Goal: Task Accomplishment & Management: Manage account settings

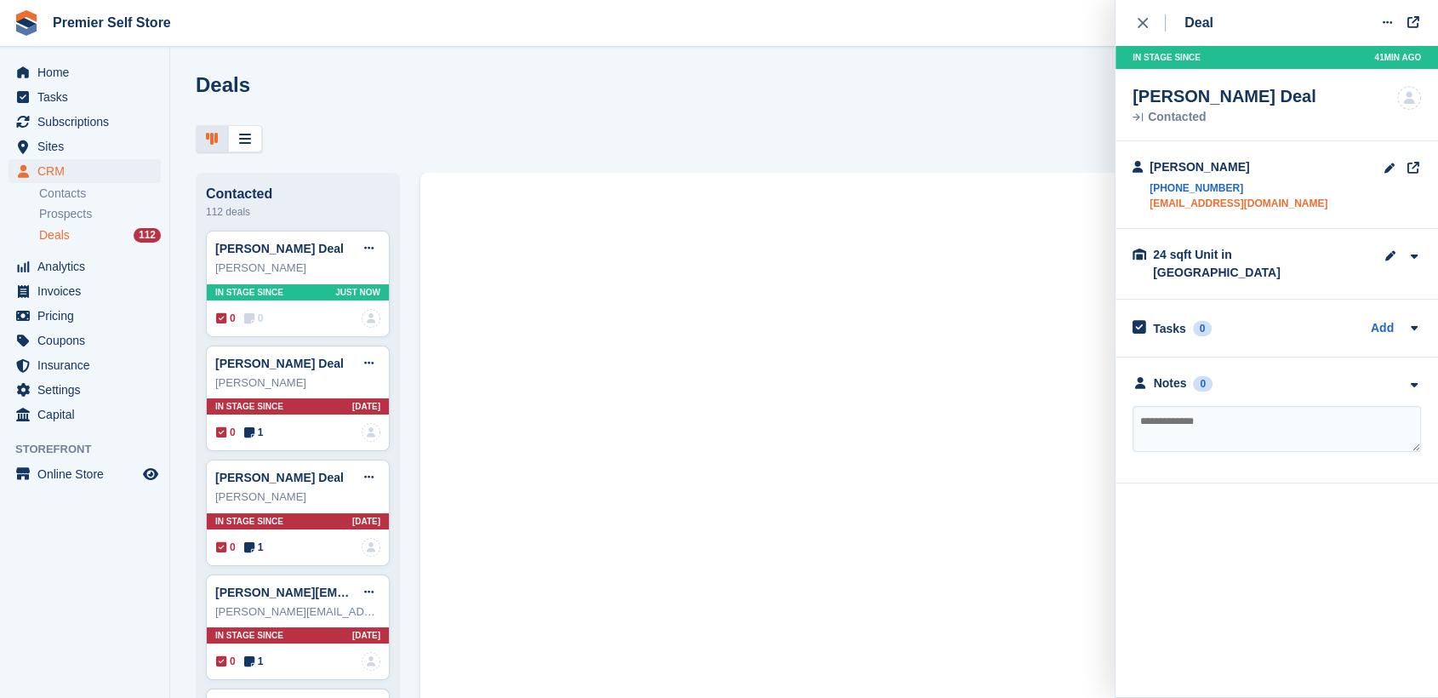
click at [1197, 203] on link "[EMAIL_ADDRESS][DOMAIN_NAME]" at bounding box center [1239, 203] width 178 height 15
paste textarea "**********"
type textarea "**********"
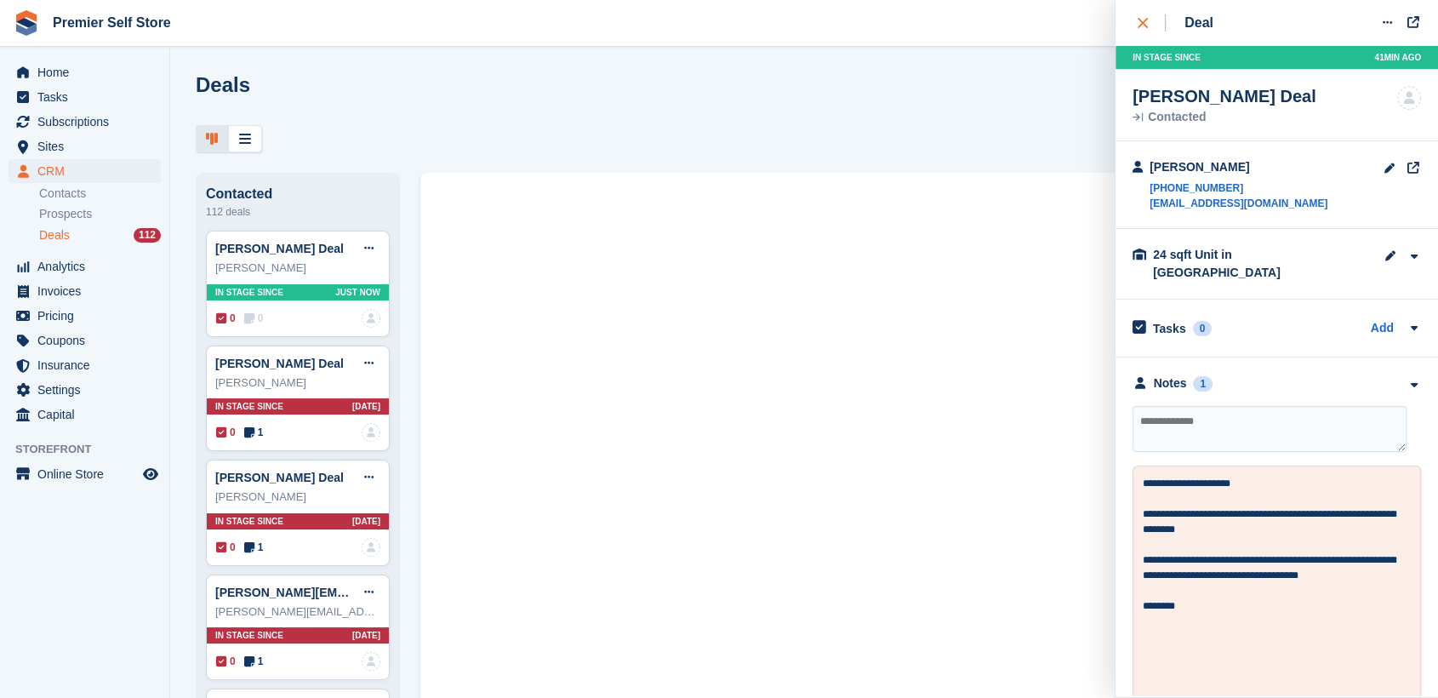
click at [1144, 24] on icon "close" at bounding box center [1143, 23] width 10 height 10
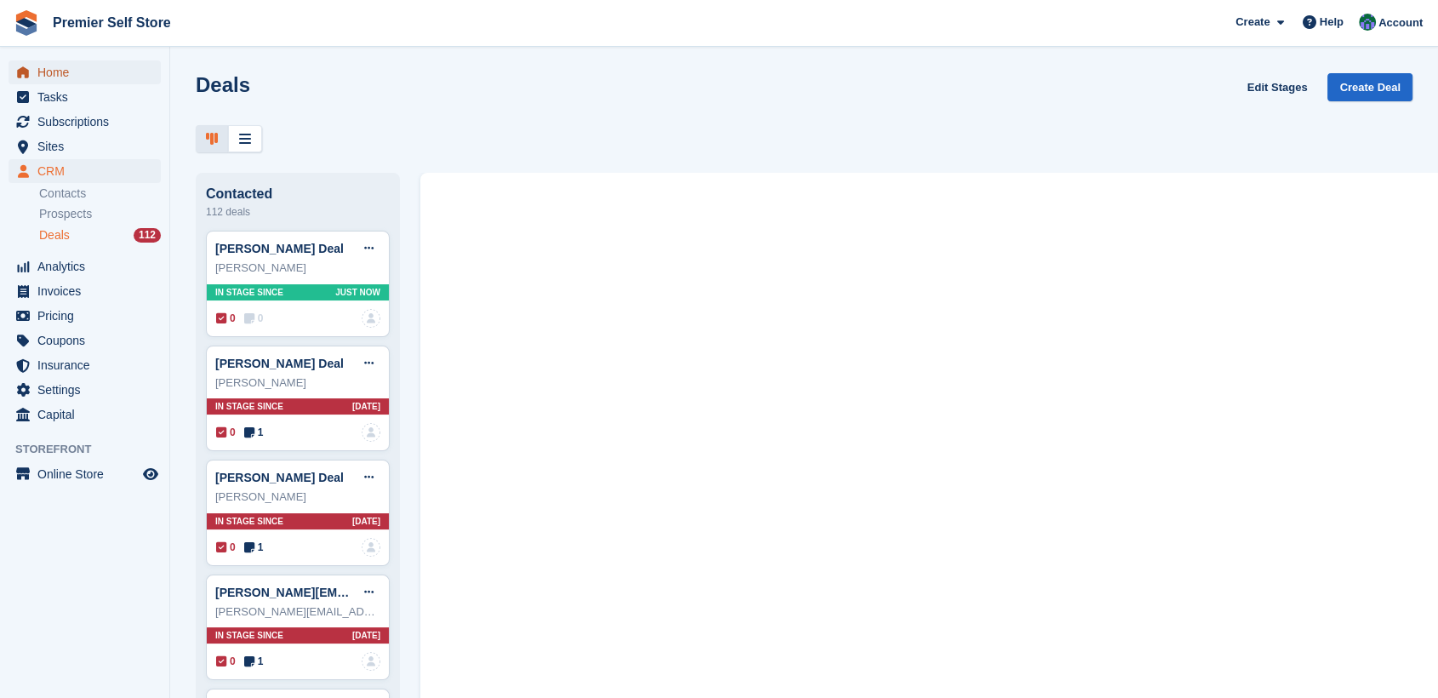
click at [70, 70] on span "Home" at bounding box center [88, 72] width 102 height 24
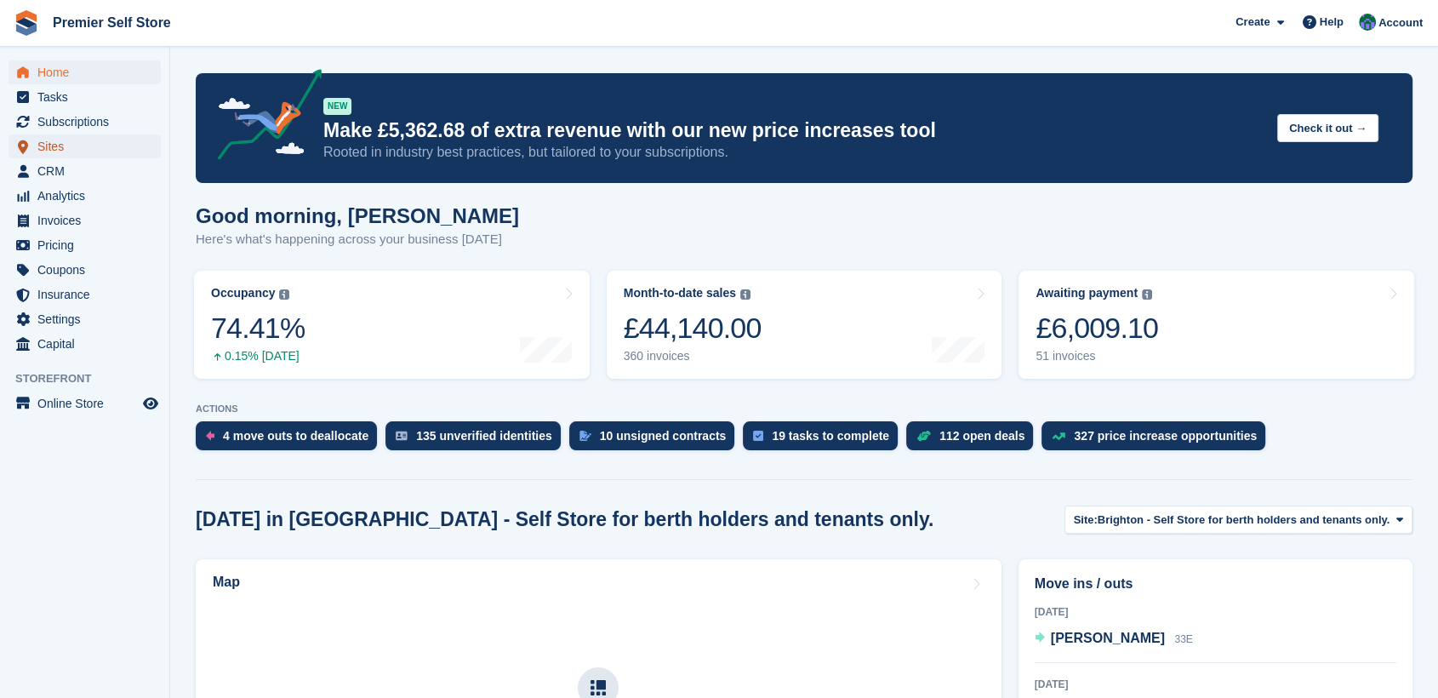
click at [41, 149] on span "Sites" at bounding box center [88, 146] width 102 height 24
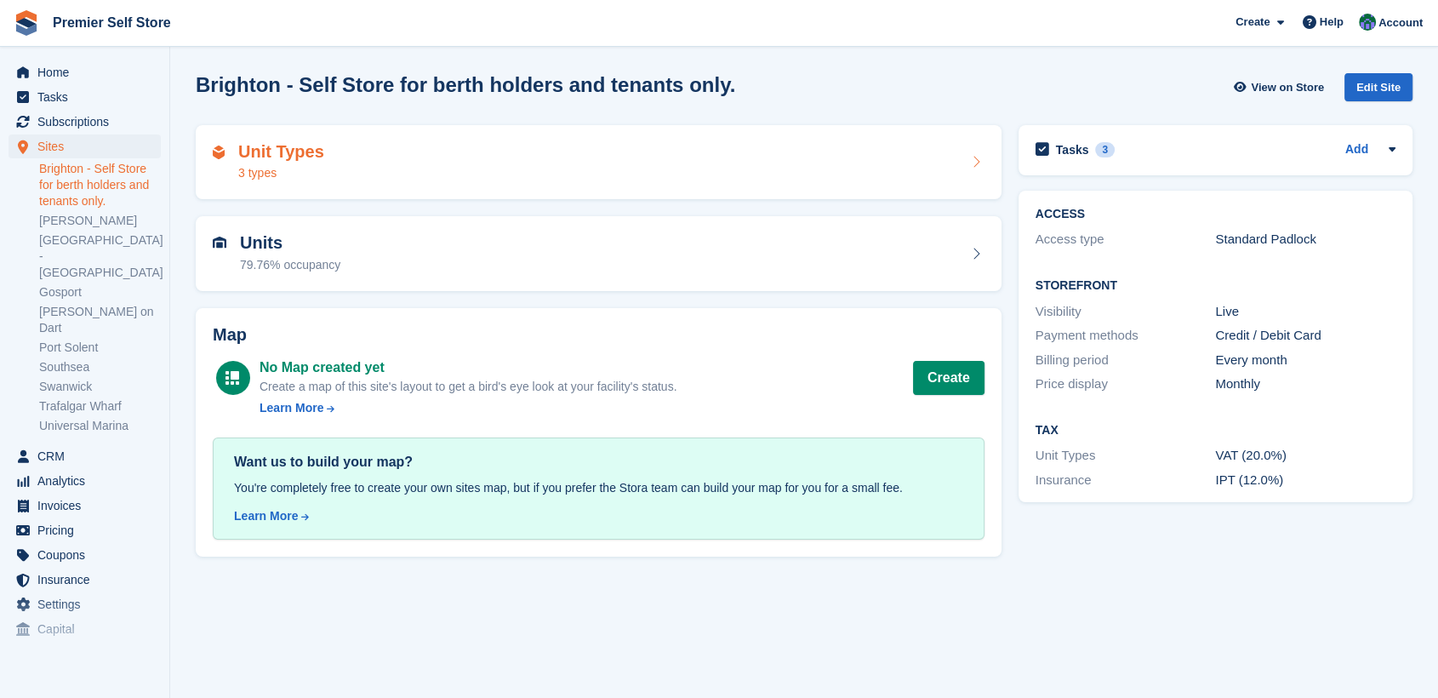
click at [389, 178] on div "Unit Types 3 types" at bounding box center [599, 162] width 772 height 41
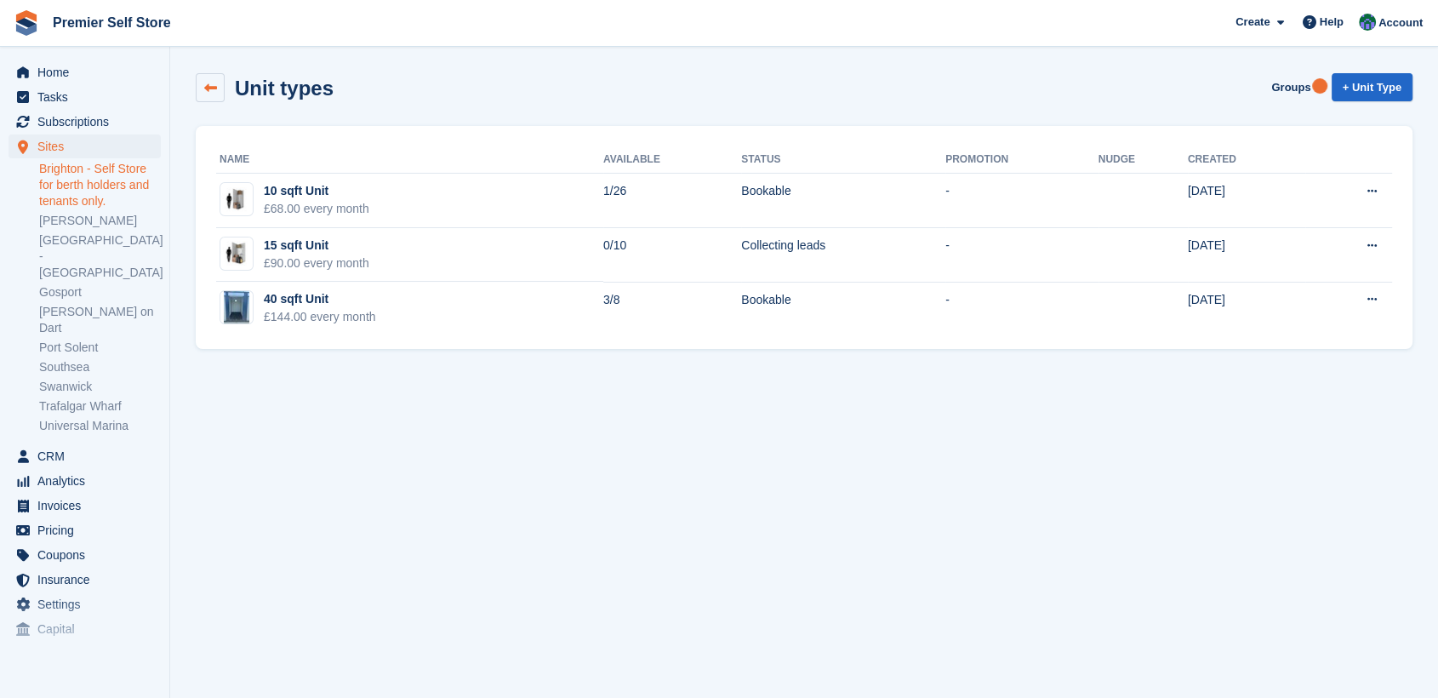
click at [208, 82] on icon at bounding box center [210, 88] width 13 height 13
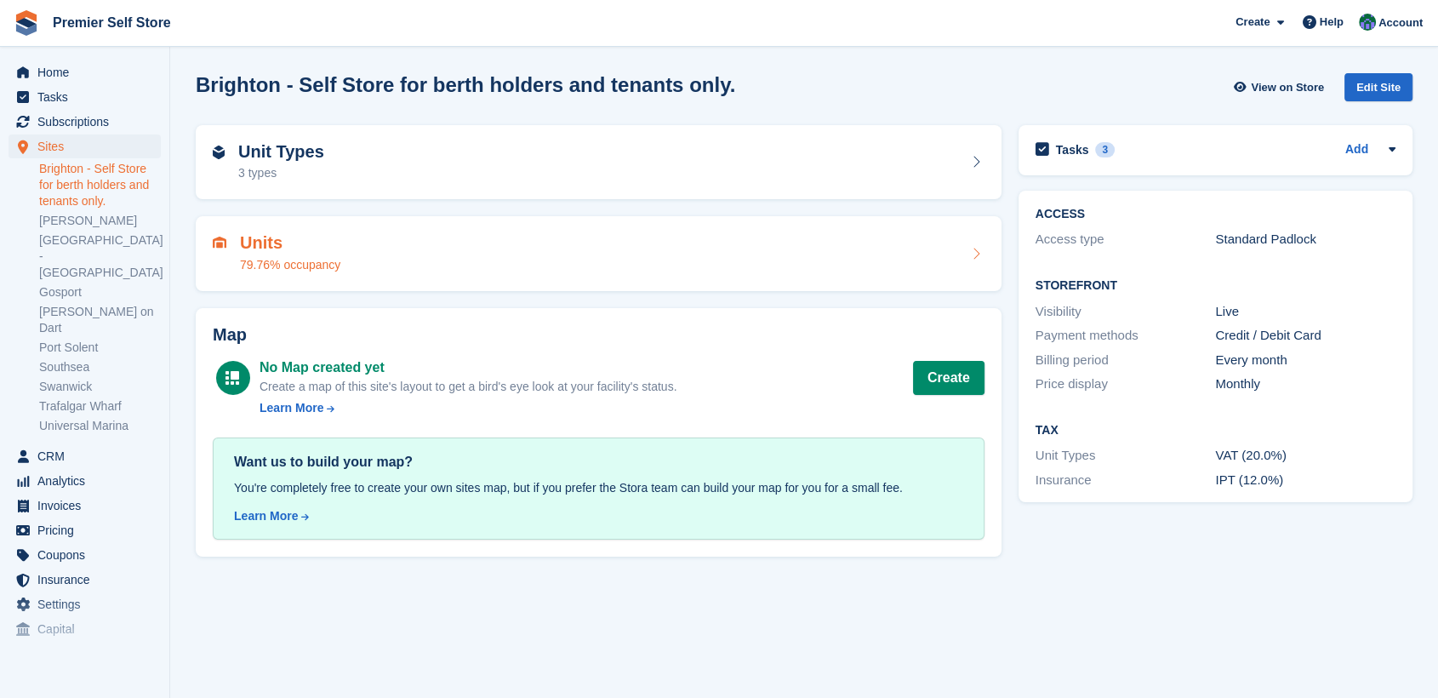
click at [451, 250] on div "Units 79.76% occupancy" at bounding box center [599, 253] width 772 height 41
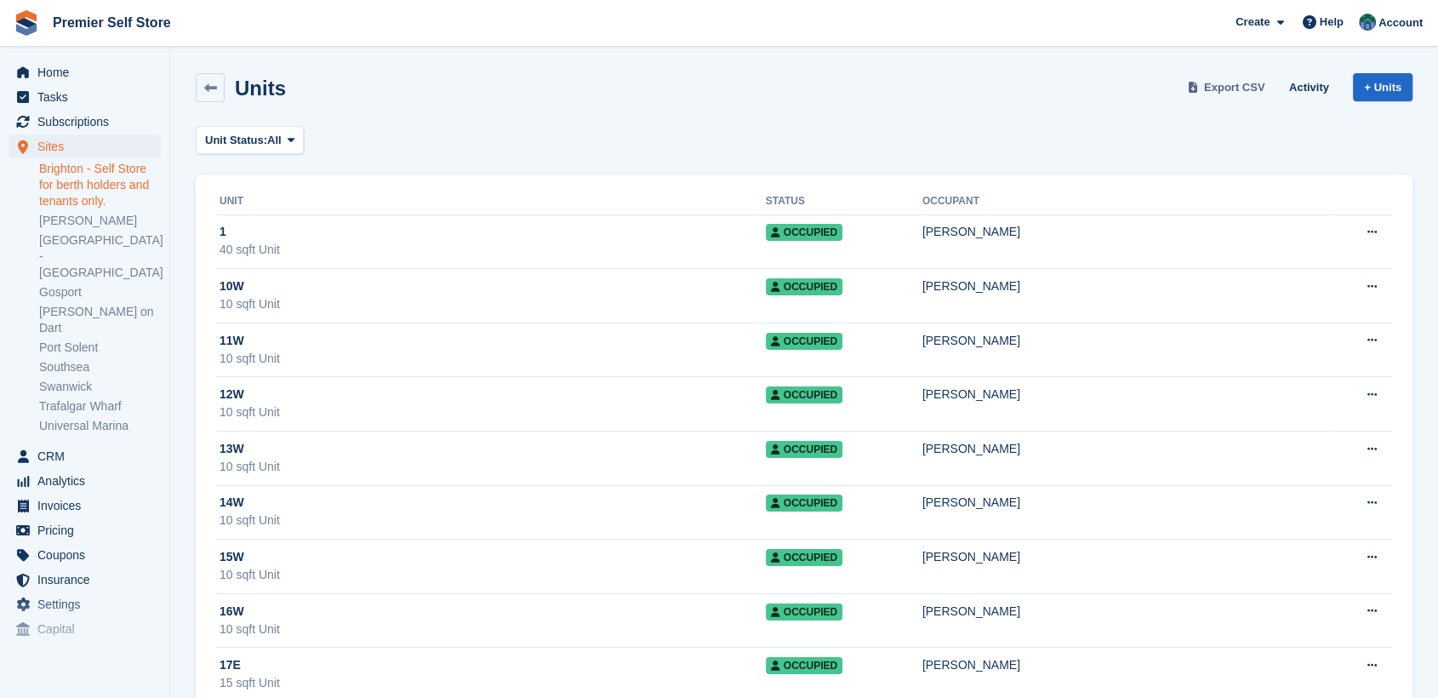
click at [1229, 87] on span "Export CSV" at bounding box center [1234, 87] width 61 height 17
click at [84, 226] on link "[PERSON_NAME]" at bounding box center [100, 221] width 122 height 16
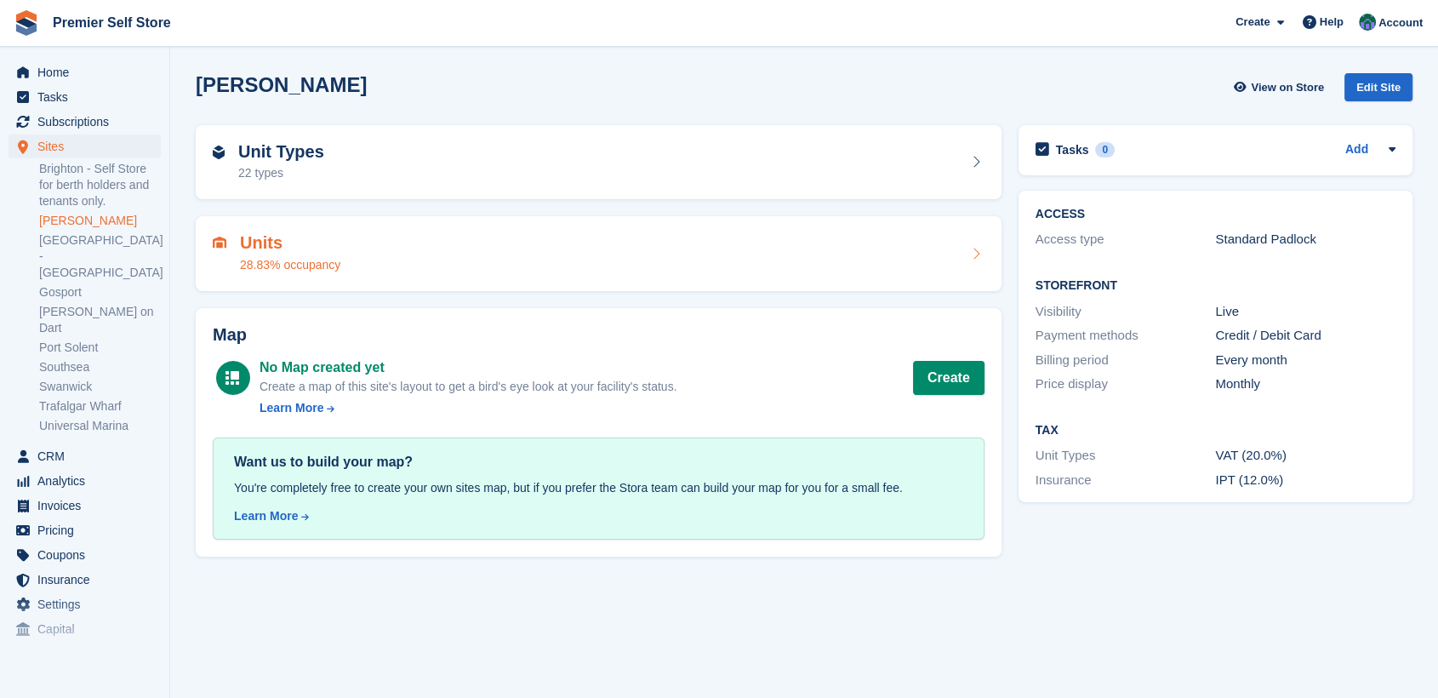
click at [541, 239] on div "Units 28.83% occupancy" at bounding box center [599, 253] width 772 height 41
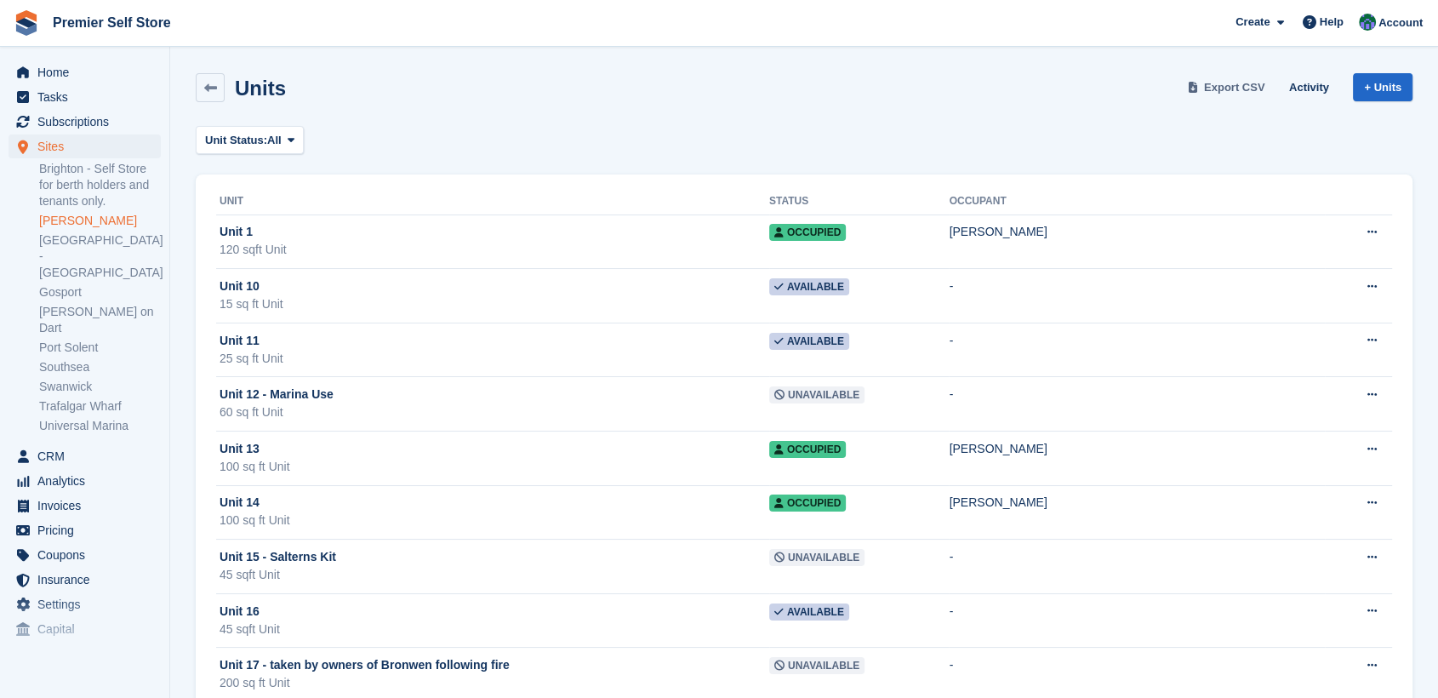
click at [1238, 83] on span "Export CSV" at bounding box center [1234, 87] width 61 height 17
click at [75, 237] on link "[GEOGRAPHIC_DATA] - [GEOGRAPHIC_DATA]" at bounding box center [100, 256] width 122 height 49
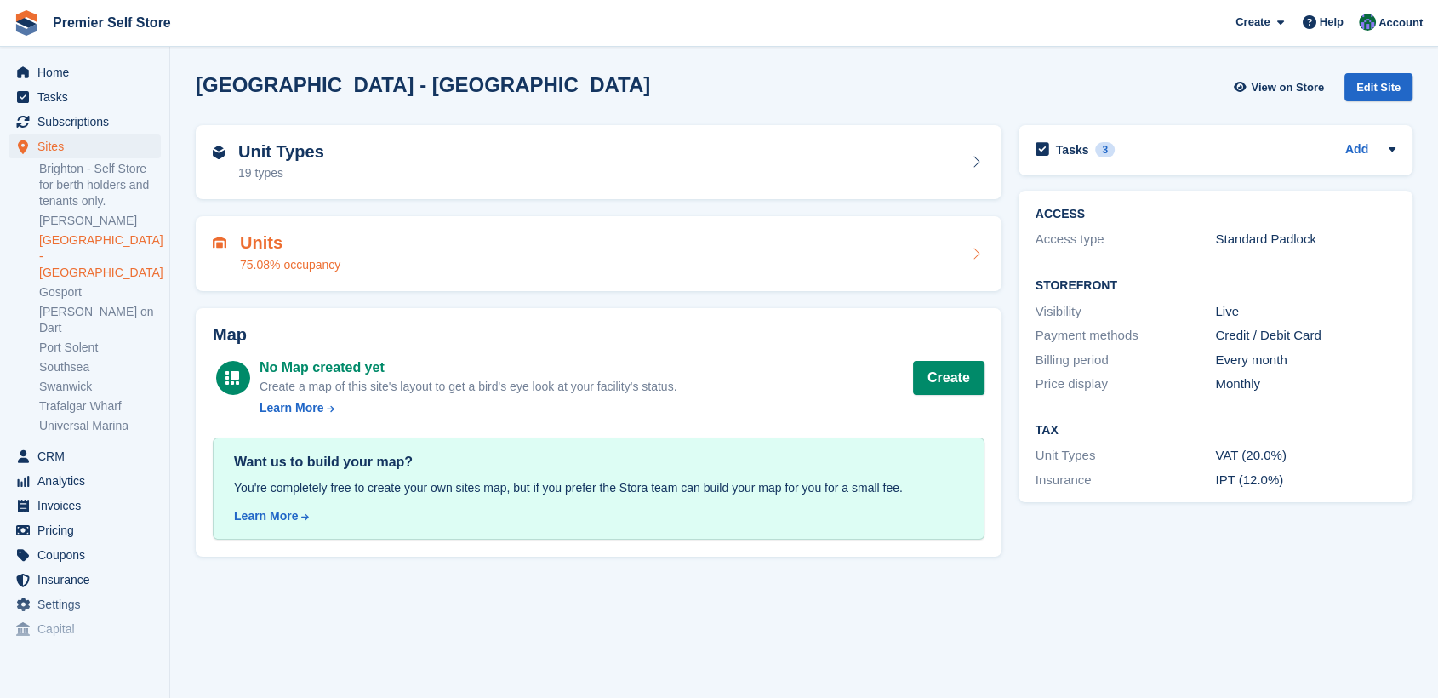
click at [470, 241] on div "Units 75.08% occupancy" at bounding box center [599, 253] width 772 height 41
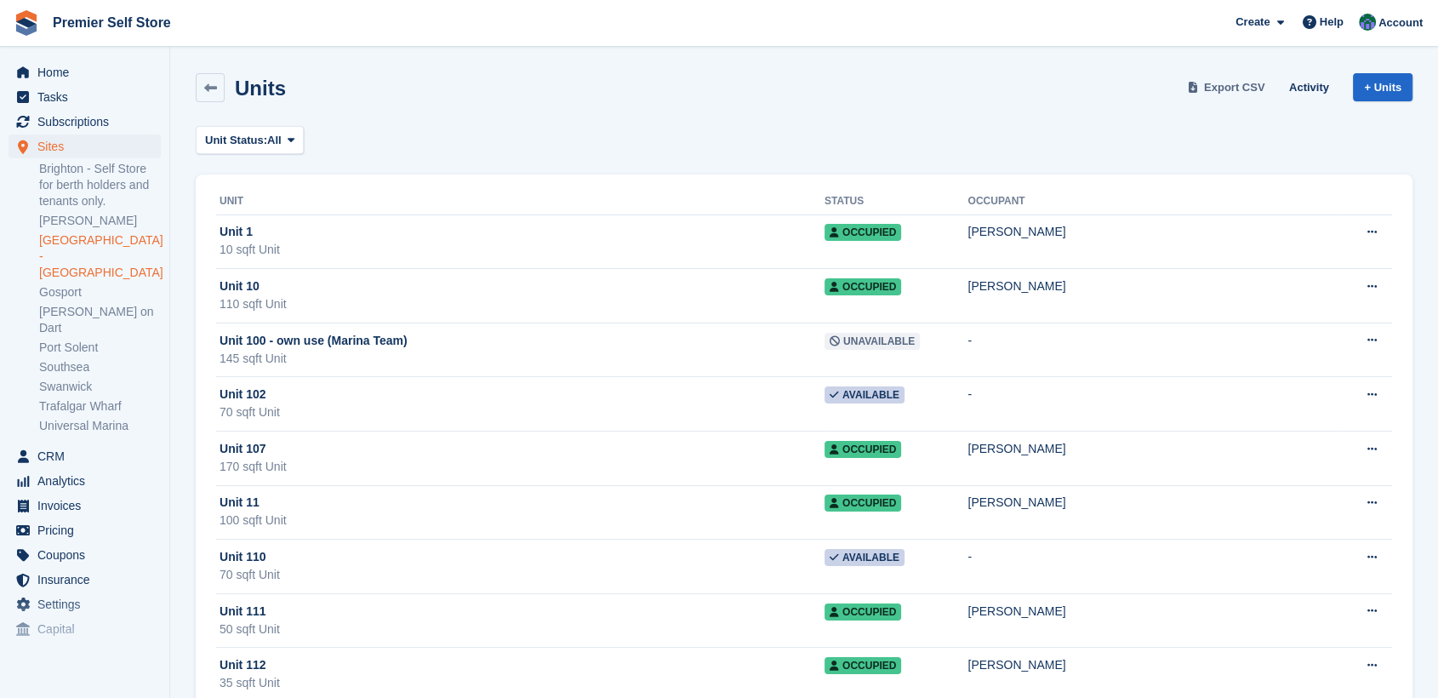
click at [1234, 82] on span "Export CSV" at bounding box center [1234, 87] width 61 height 17
click at [78, 340] on link "Port Solent" at bounding box center [100, 348] width 122 height 16
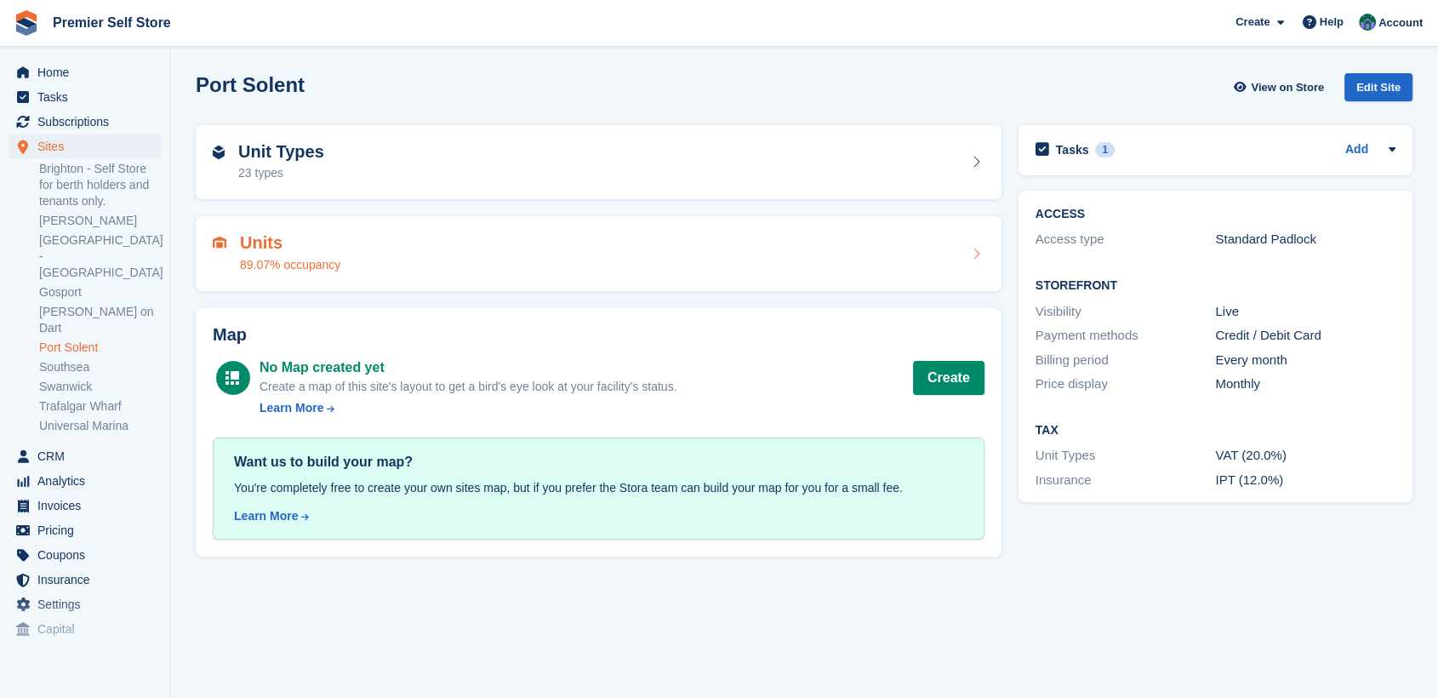
drag, startPoint x: 379, startPoint y: 258, endPoint x: 388, endPoint y: 258, distance: 9.4
click at [378, 258] on div "Units 89.07% occupancy" at bounding box center [599, 253] width 772 height 41
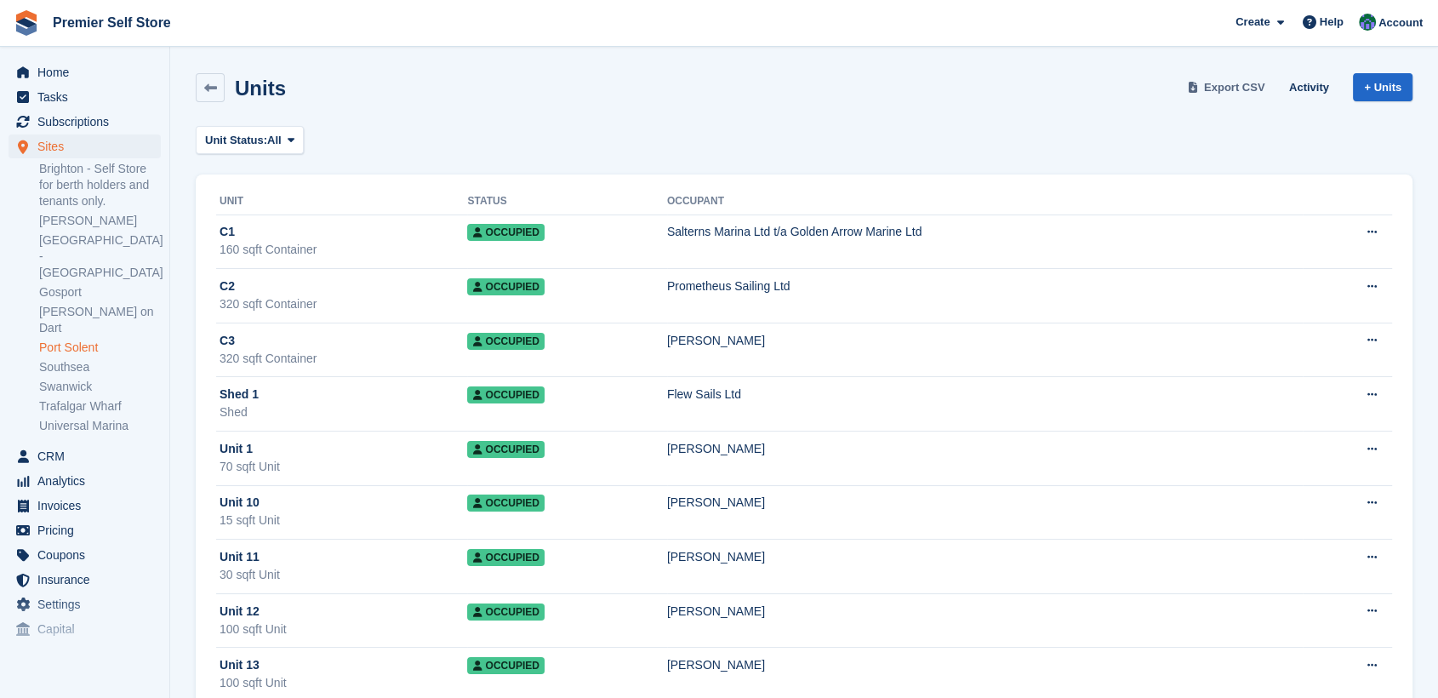
click at [1233, 85] on span "Export CSV" at bounding box center [1234, 87] width 61 height 17
click at [62, 379] on link "Swanwick" at bounding box center [100, 387] width 122 height 16
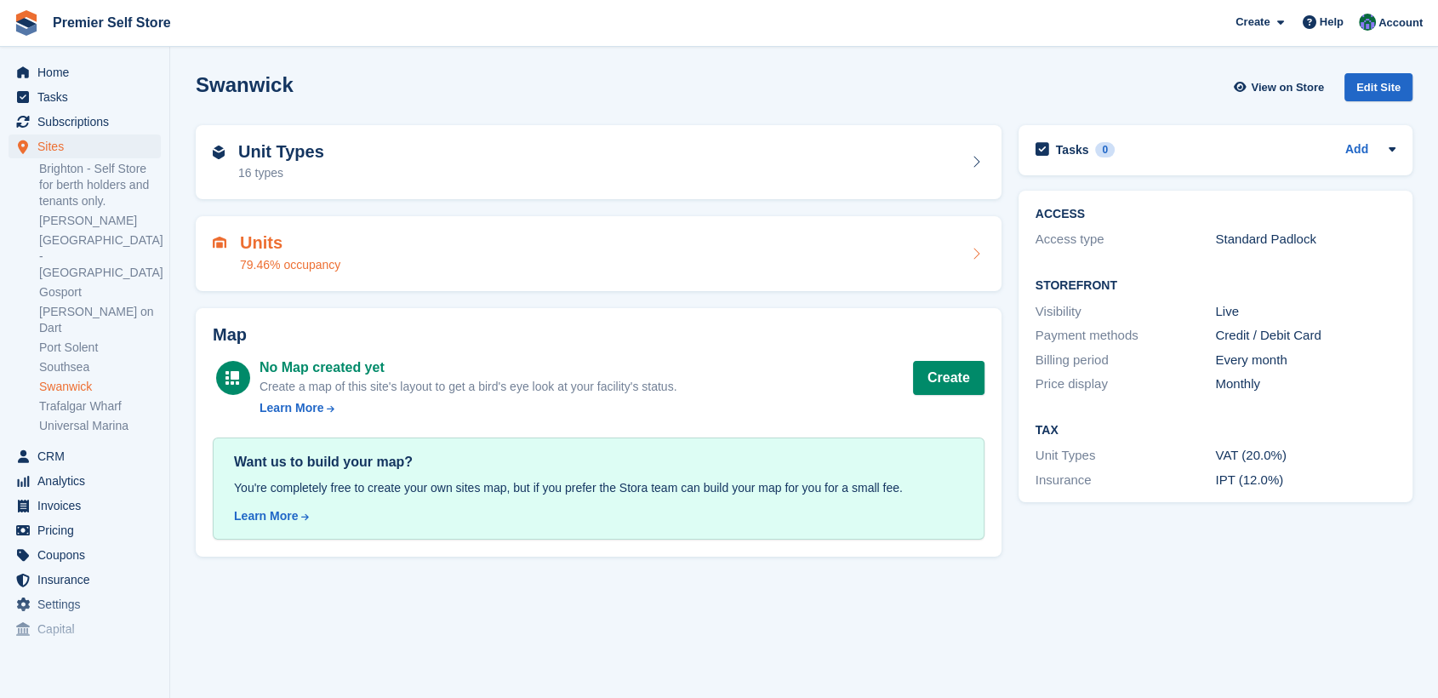
click at [520, 260] on div "Units 79.46% occupancy" at bounding box center [599, 253] width 772 height 41
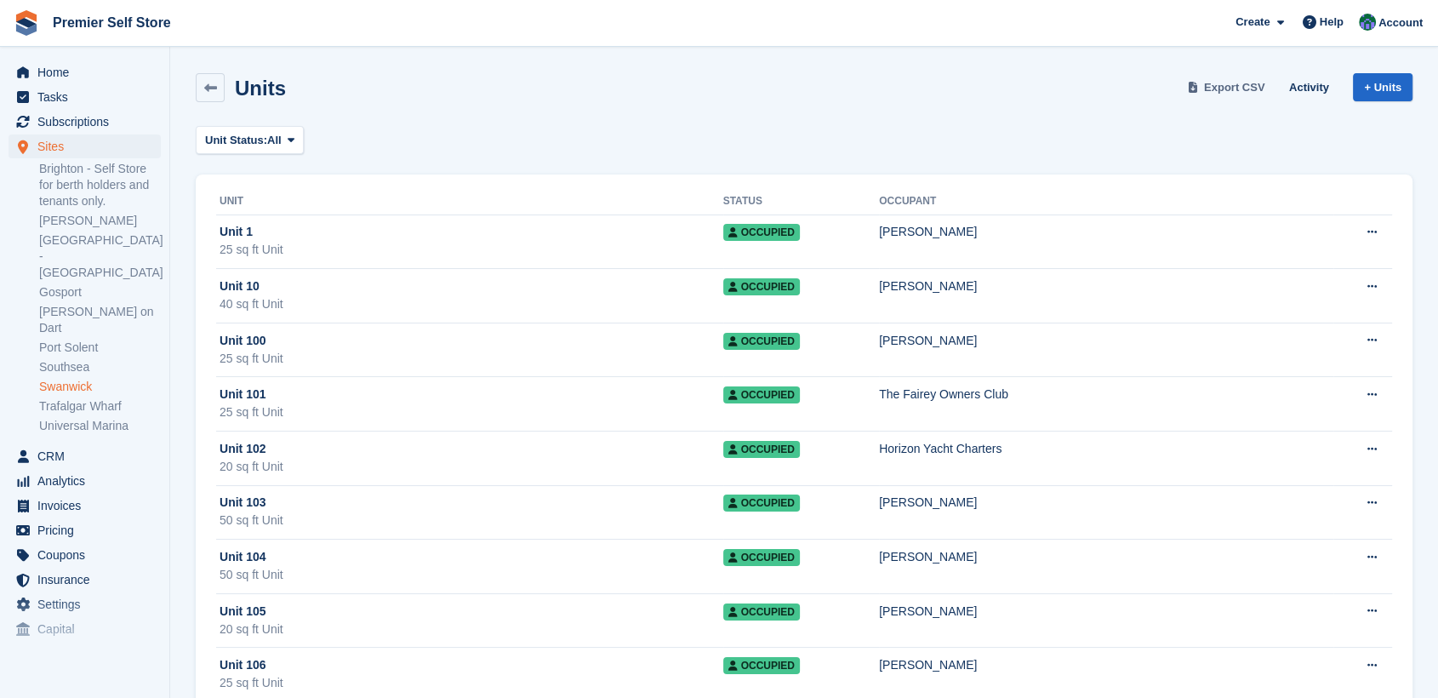
click at [1230, 86] on span "Export CSV" at bounding box center [1234, 87] width 61 height 17
click at [74, 398] on link "Trafalgar Wharf" at bounding box center [100, 406] width 122 height 16
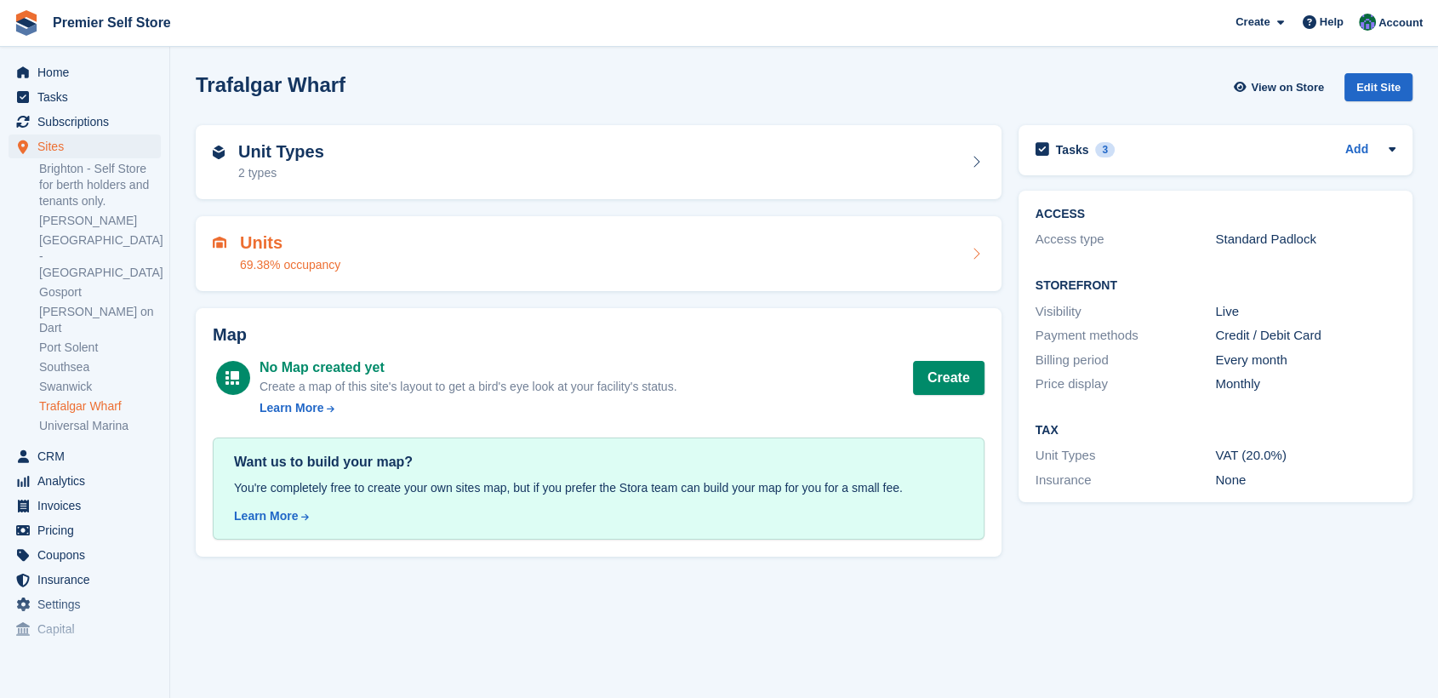
click at [402, 262] on div "Units 69.38% occupancy" at bounding box center [599, 253] width 772 height 41
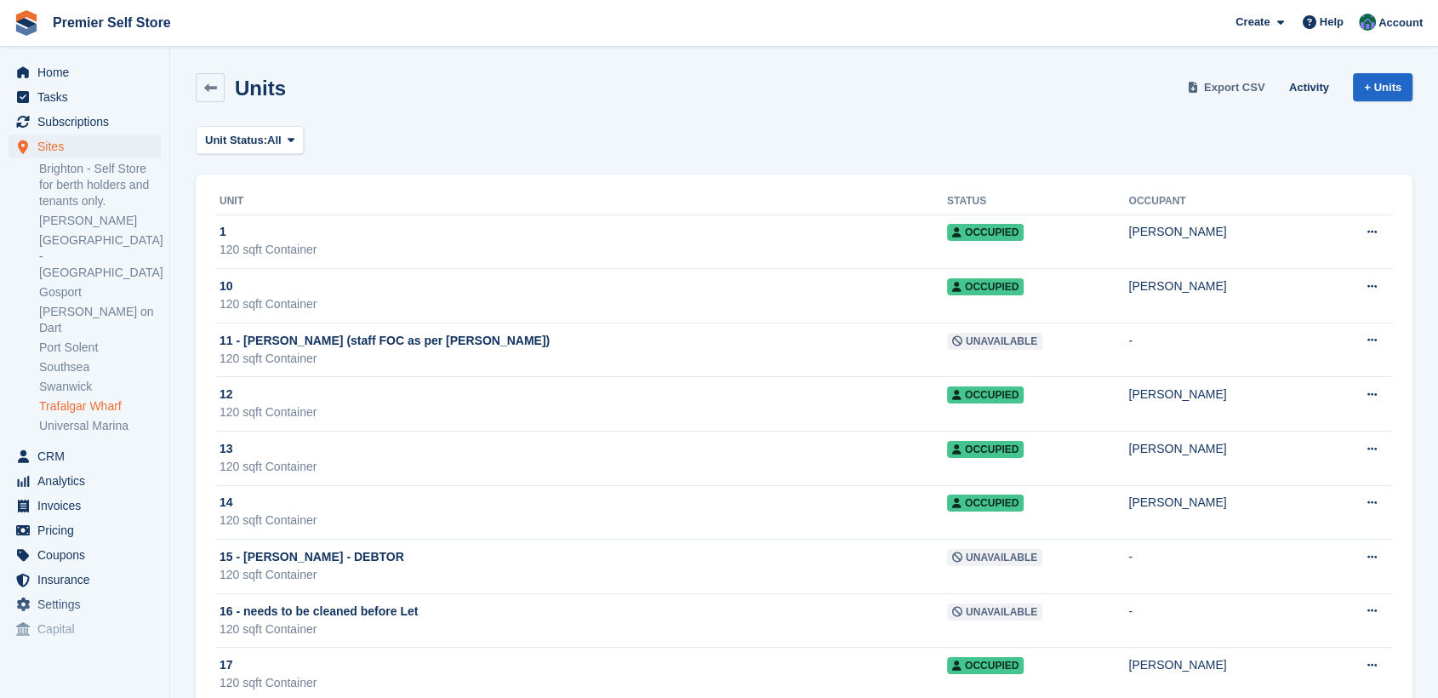
click at [1238, 83] on span "Export CSV" at bounding box center [1234, 87] width 61 height 17
click at [61, 121] on span "Subscriptions" at bounding box center [88, 122] width 102 height 24
